Goal: Check status: Check status

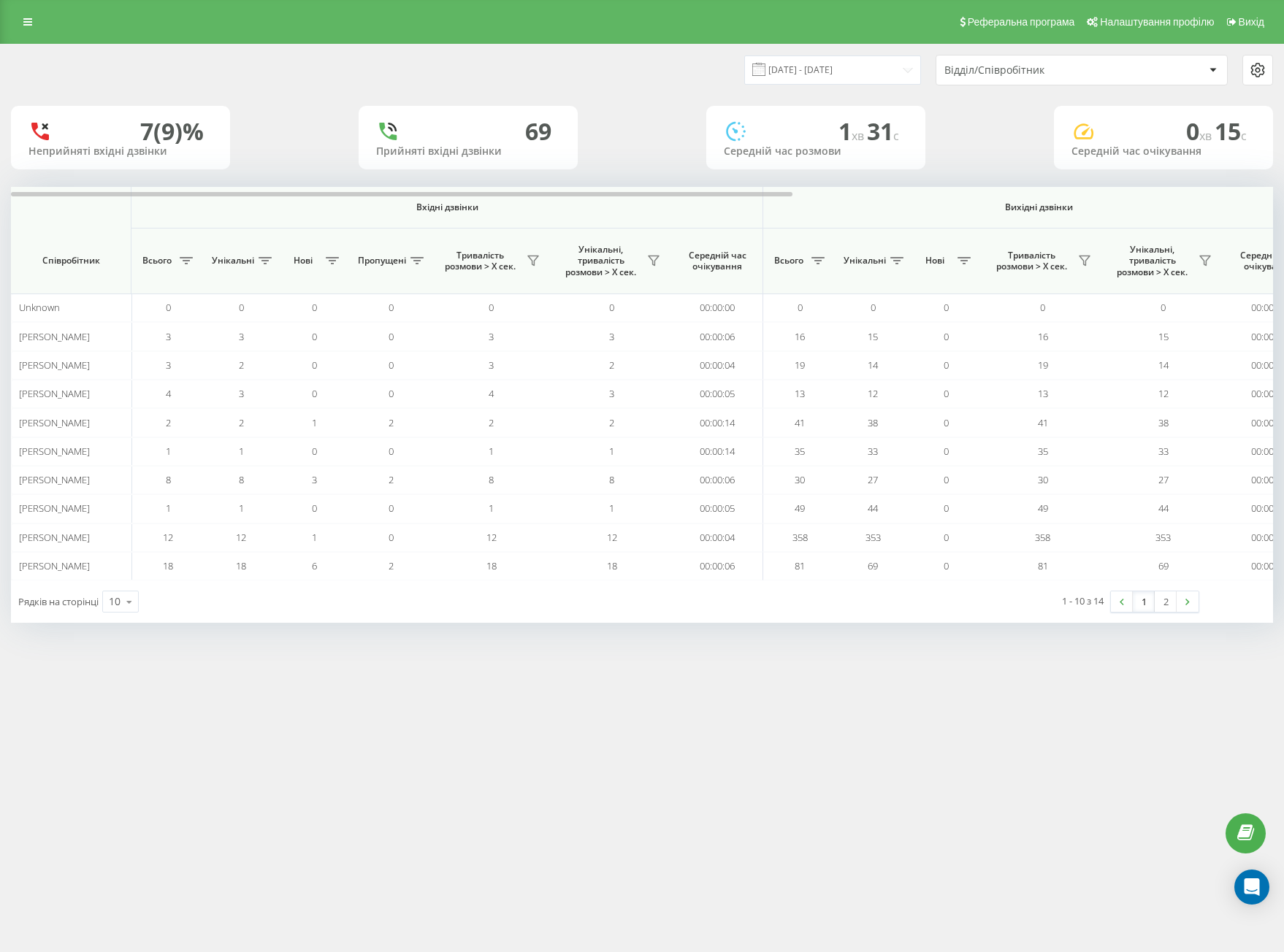
click at [849, 61] on input "[DATE] - [DATE]" at bounding box center [832, 70] width 177 height 29
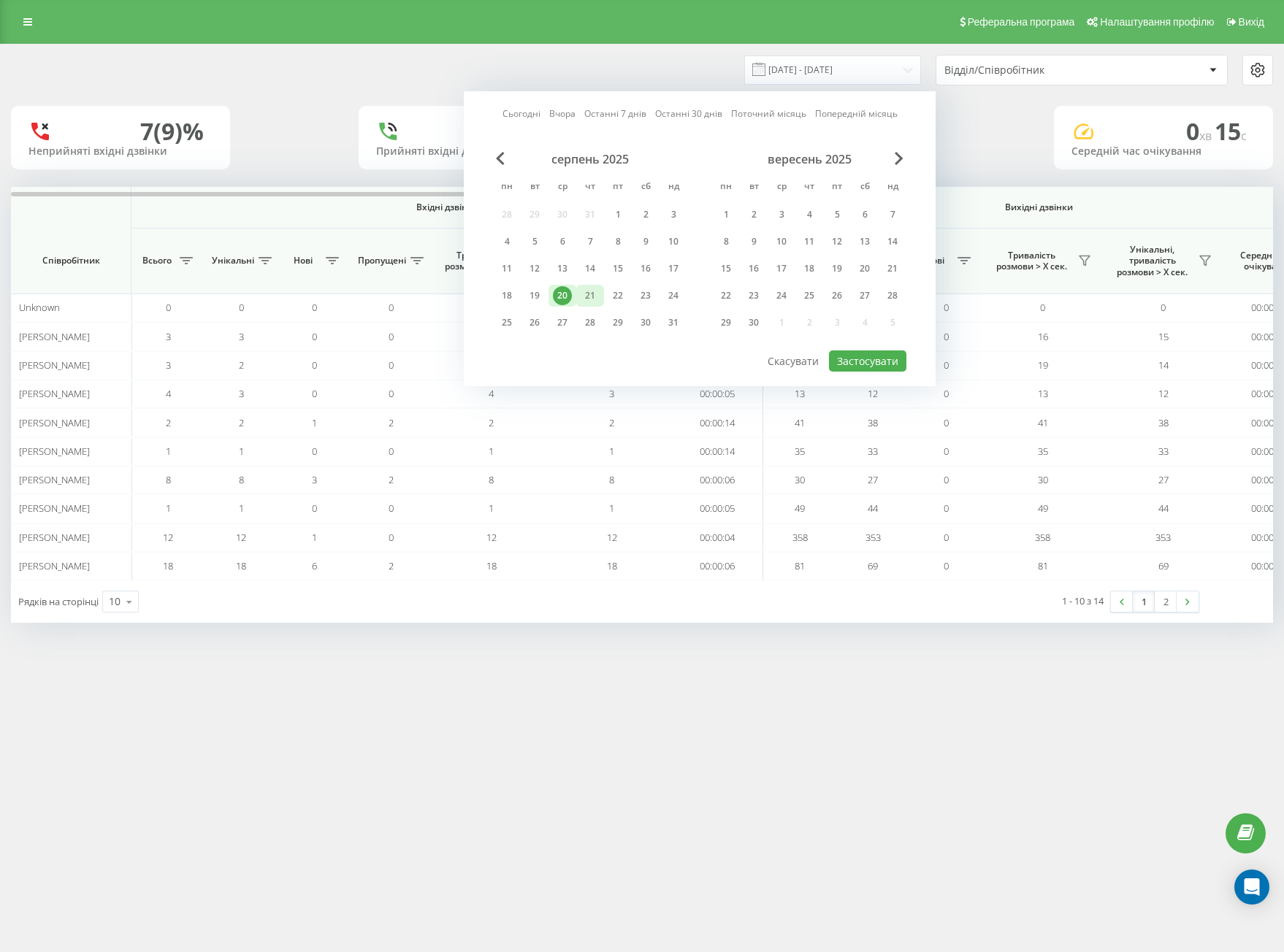
click at [589, 297] on div "21" at bounding box center [590, 296] width 19 height 19
click at [864, 366] on button "Застосувати" at bounding box center [867, 361] width 77 height 21
type input "[DATE] - [DATE]"
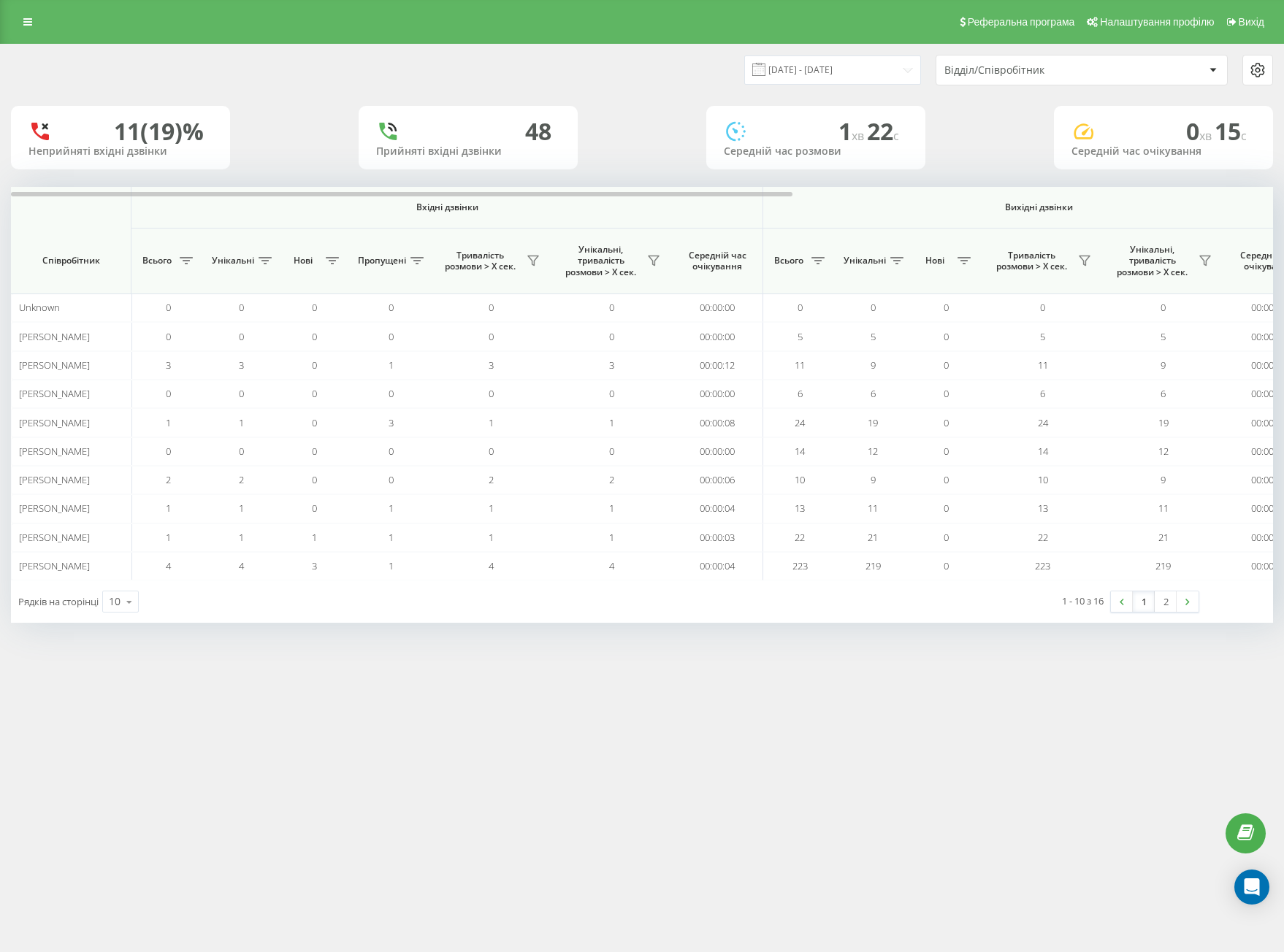
click at [1085, 58] on div "Відділ/Співробітник" at bounding box center [1081, 70] width 291 height 29
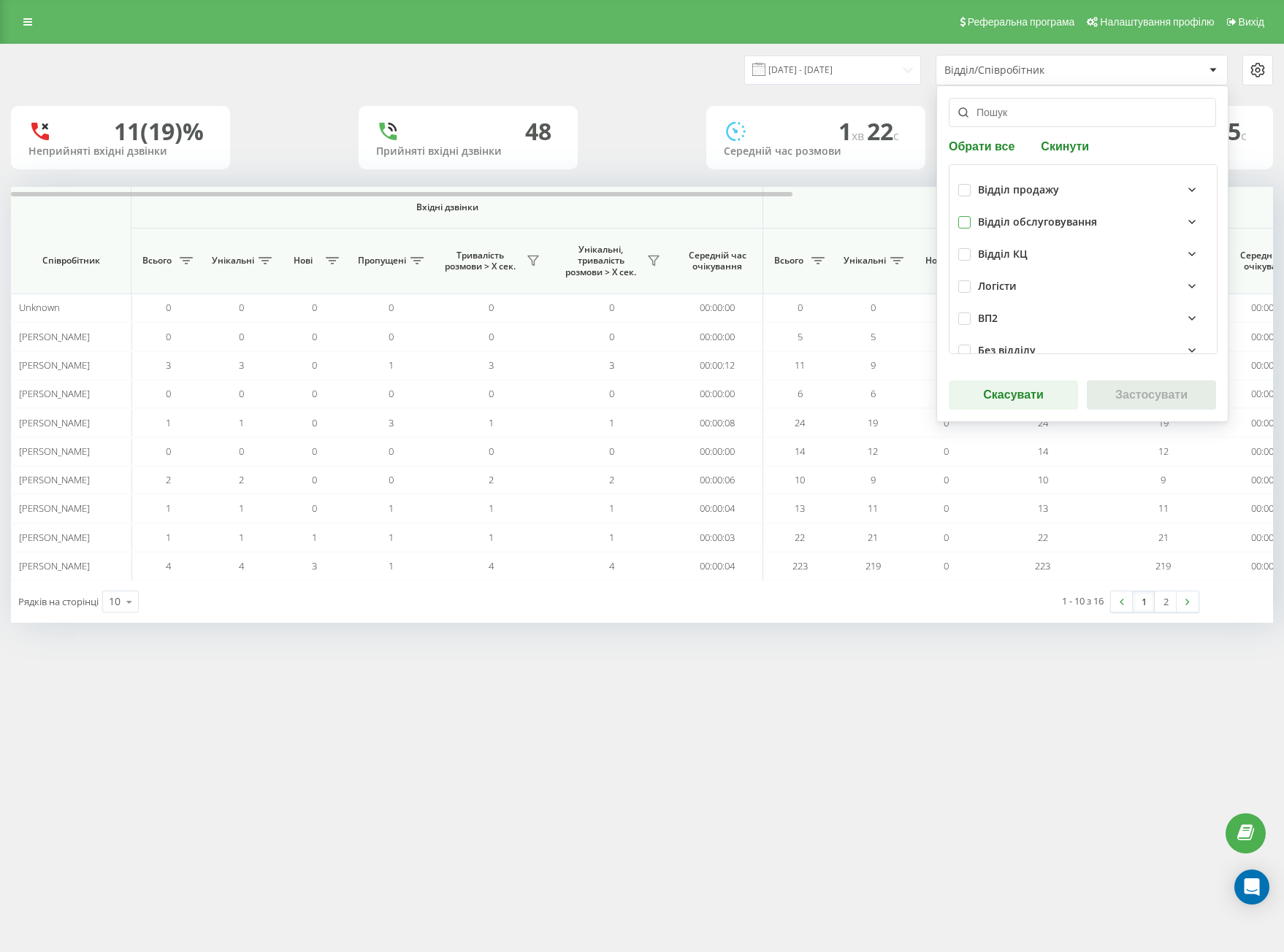
click at [961, 216] on label at bounding box center [964, 216] width 12 height 0
checkbox input "true"
click at [1156, 401] on button "Застосувати" at bounding box center [1151, 395] width 129 height 29
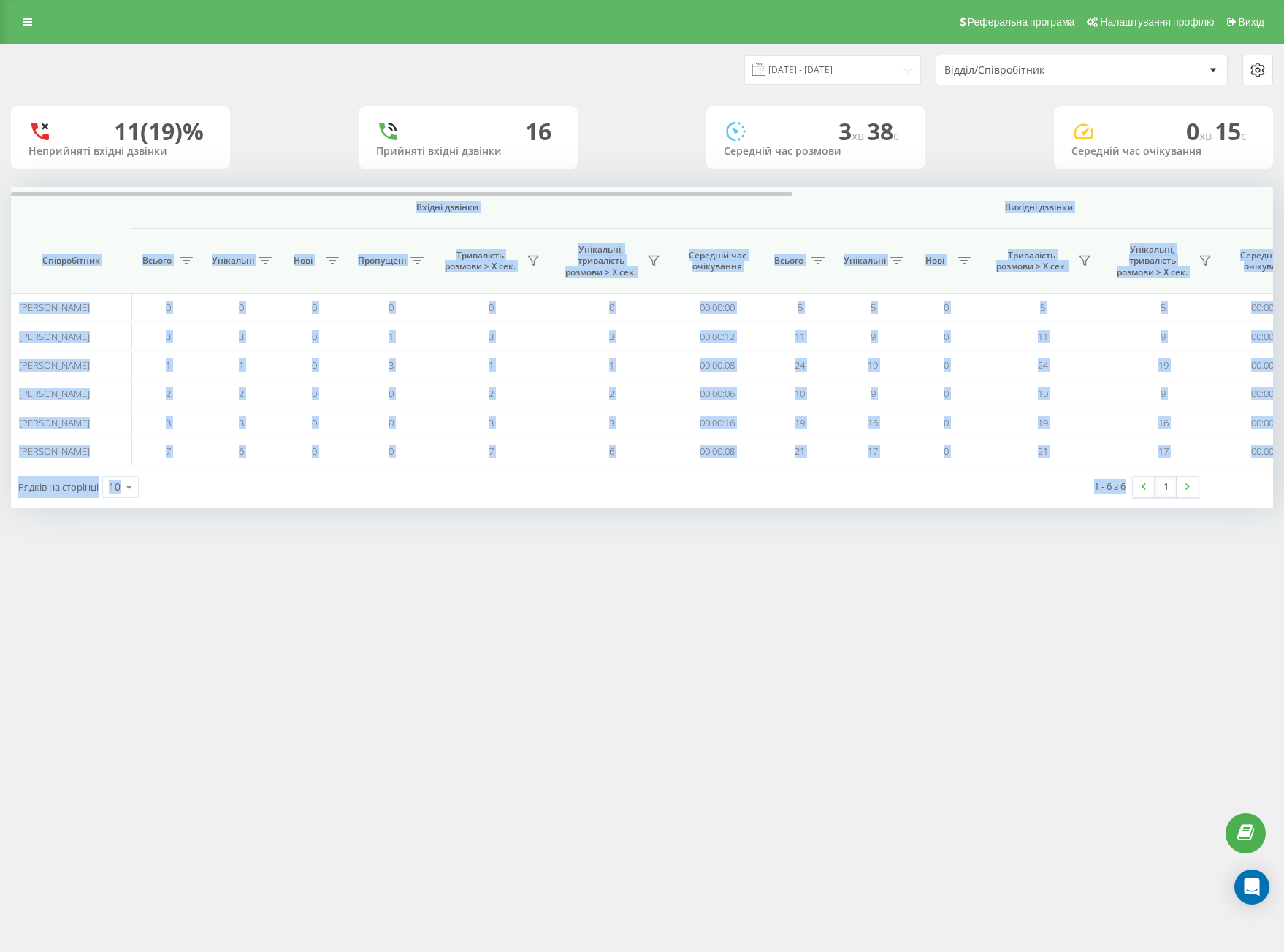
drag, startPoint x: 77, startPoint y: 222, endPoint x: 1148, endPoint y: 522, distance: 1112.2
click at [1163, 533] on div "[DATE] - [DATE] Відділ/Співробітник 11 (19)% Неприйняті вхідні дзвінки [GEOGRAP…" at bounding box center [642, 291] width 1284 height 493
copy div "Loremi dolorsi Ametcon adipisc Eli seddoei Temporincidi Utlabo Etdolorem Aliq E…"
